Goal: Information Seeking & Learning: Understand process/instructions

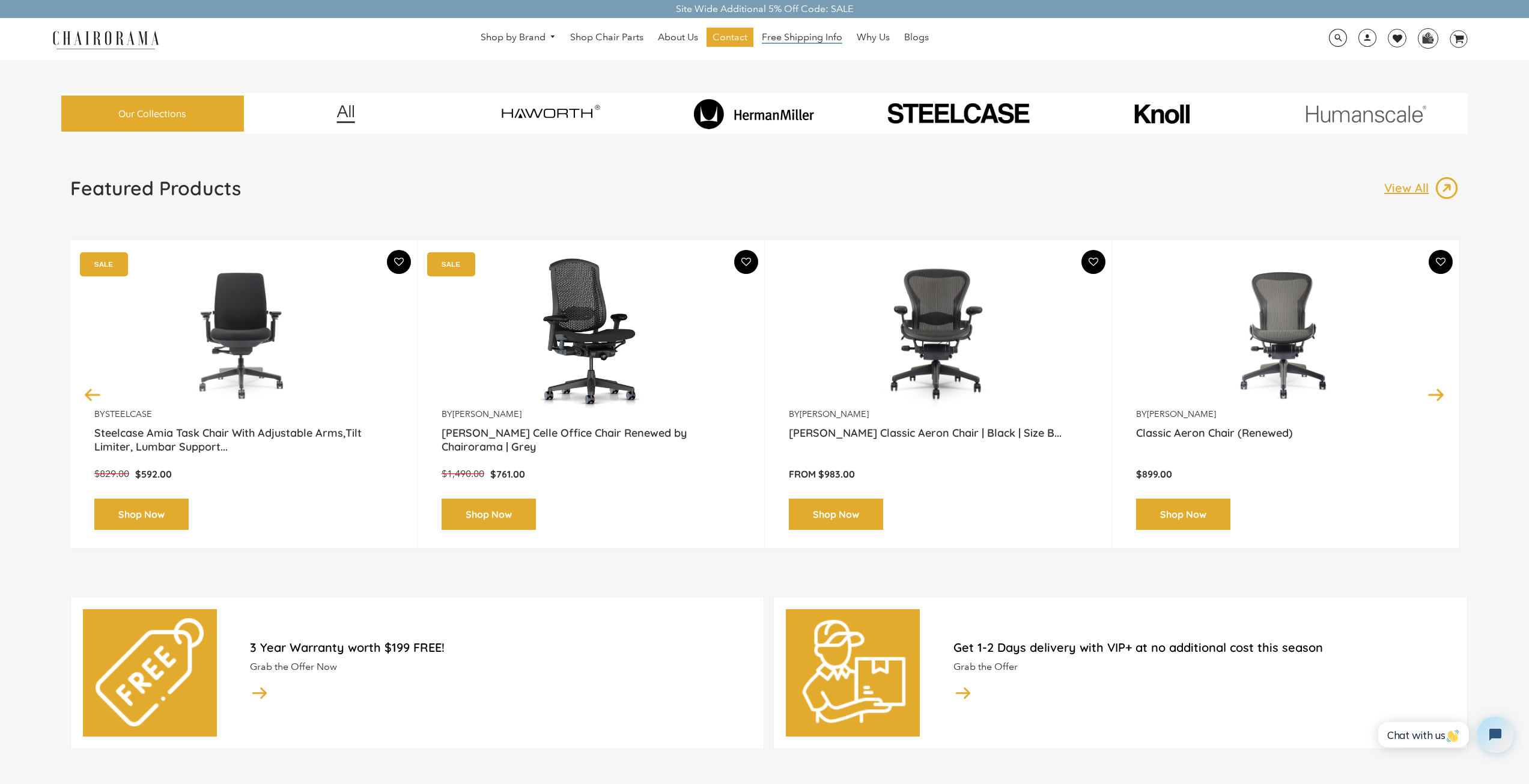
click at [806, 36] on span "Free Shipping Info" at bounding box center [802, 38] width 80 height 13
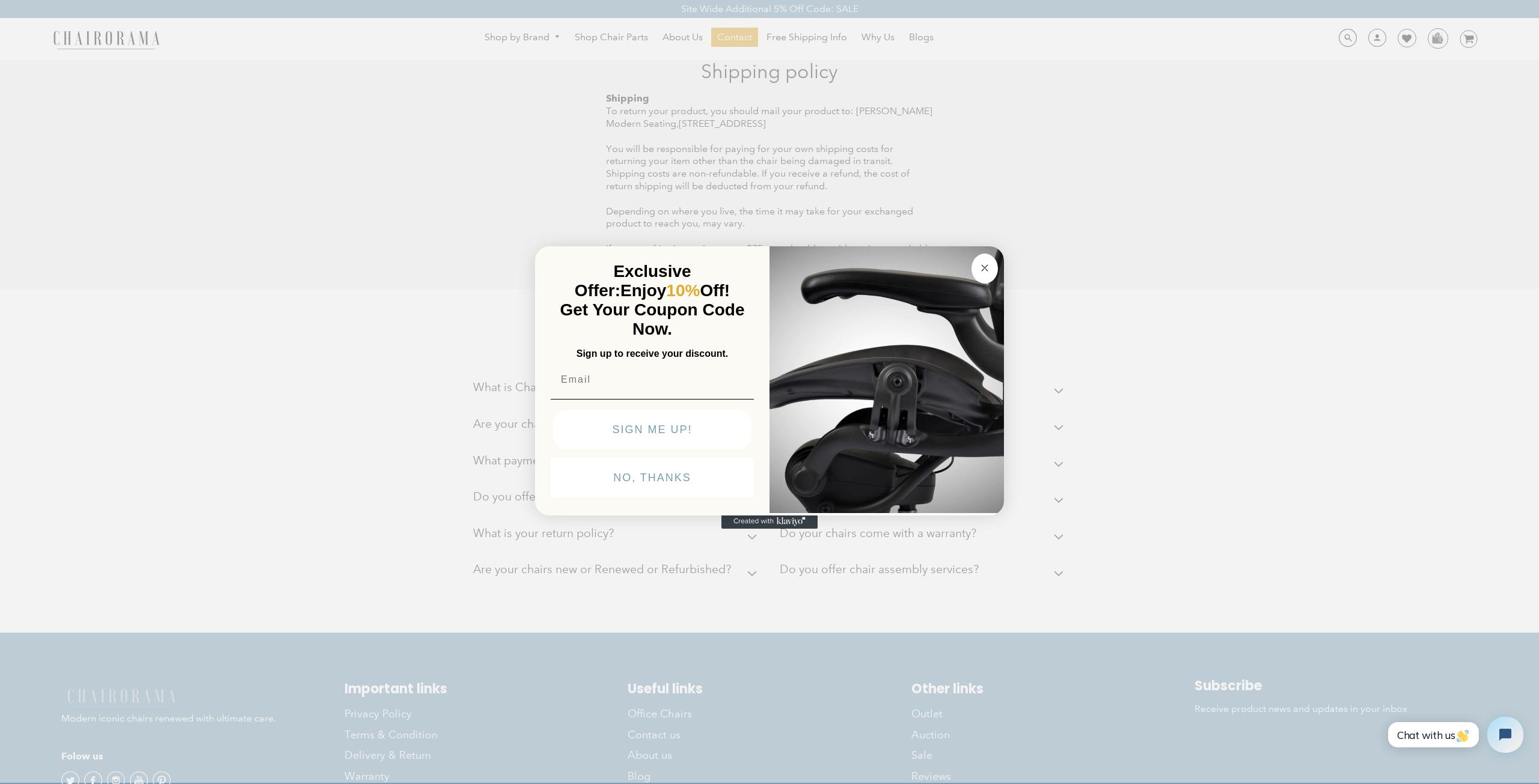
click at [985, 271] on circle "Close dialog" at bounding box center [985, 268] width 14 height 14
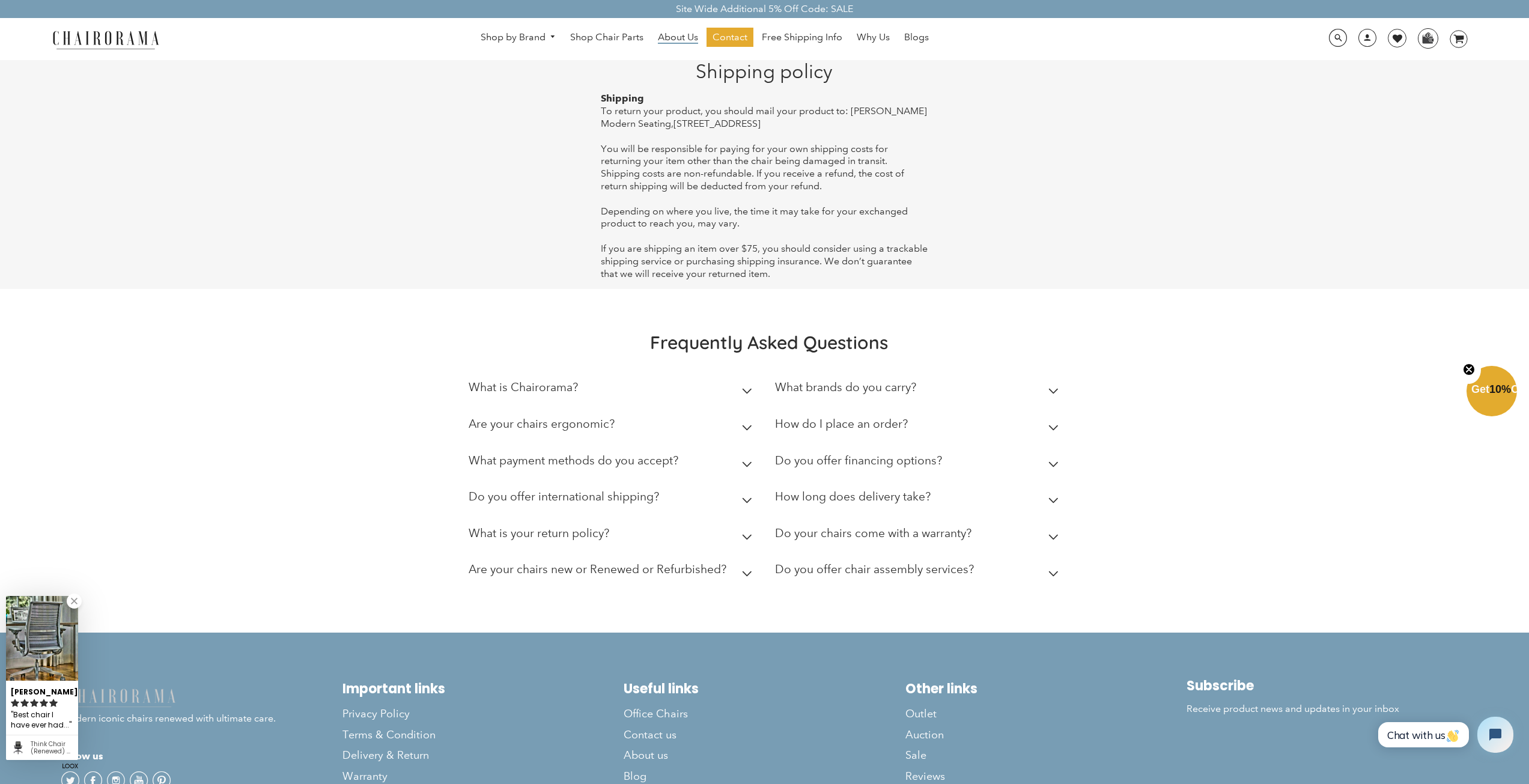
click at [684, 36] on span "About Us" at bounding box center [678, 38] width 40 height 13
